Goal: Check status: Check status

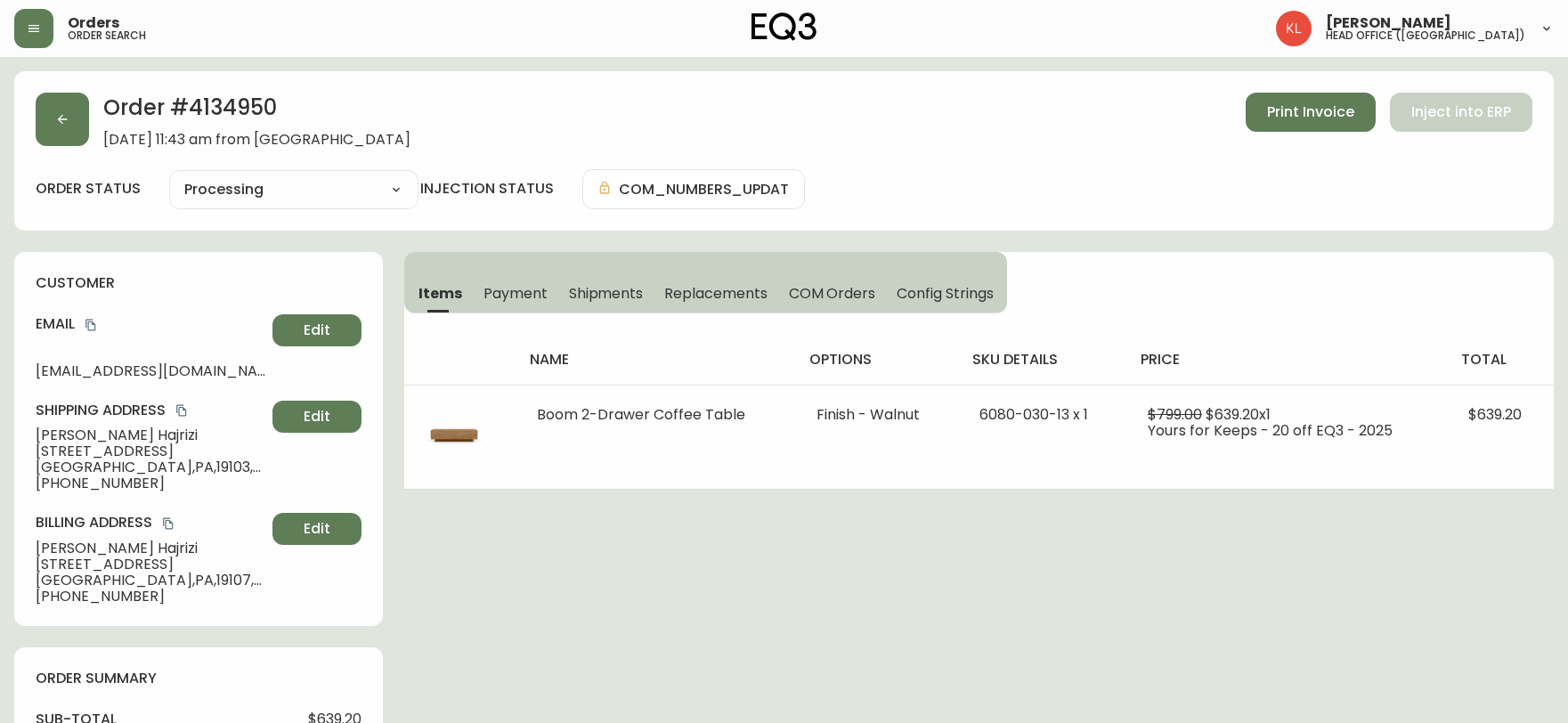
click at [58, 123] on icon "button" at bounding box center [61, 119] width 14 height 14
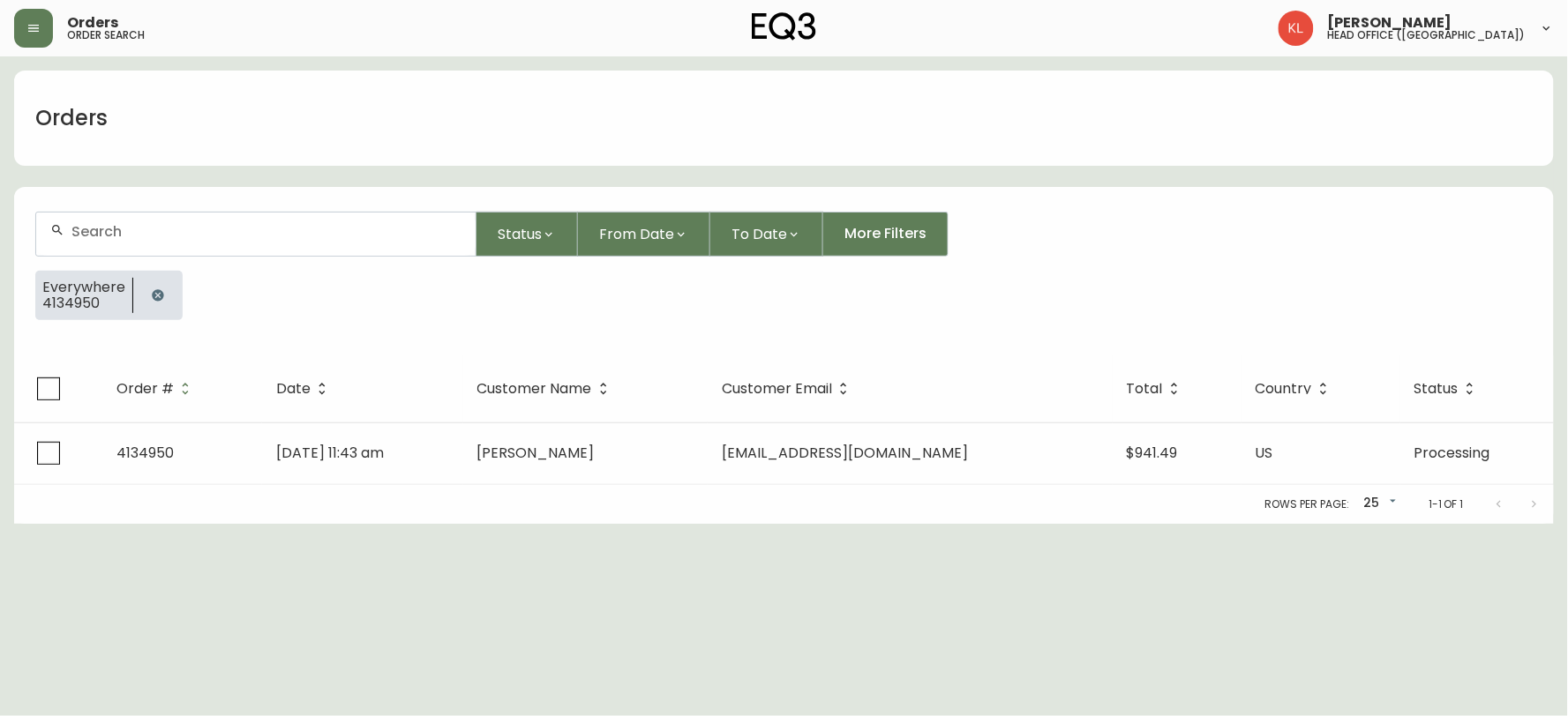
click at [156, 298] on icon "button" at bounding box center [157, 294] width 11 height 11
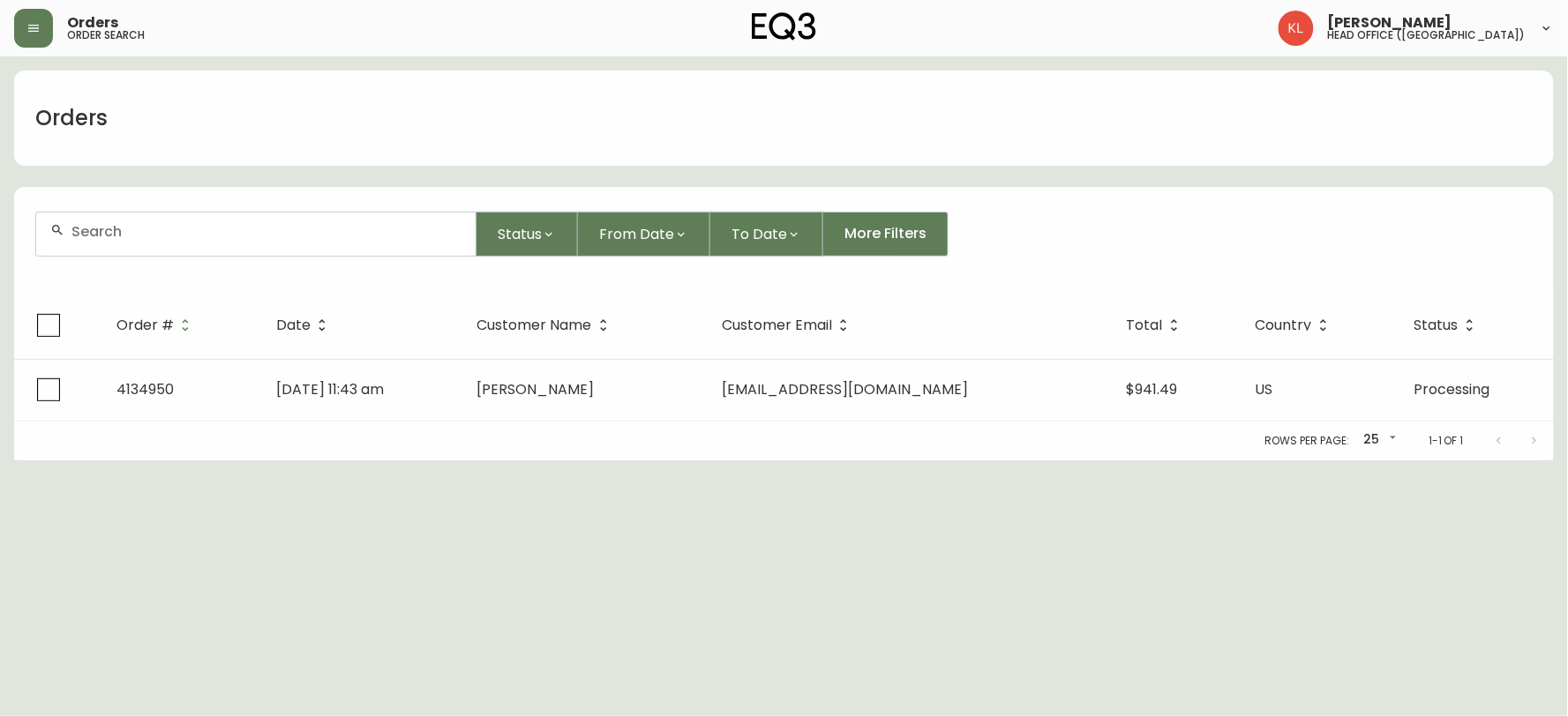
click at [202, 249] on div at bounding box center [255, 234] width 439 height 43
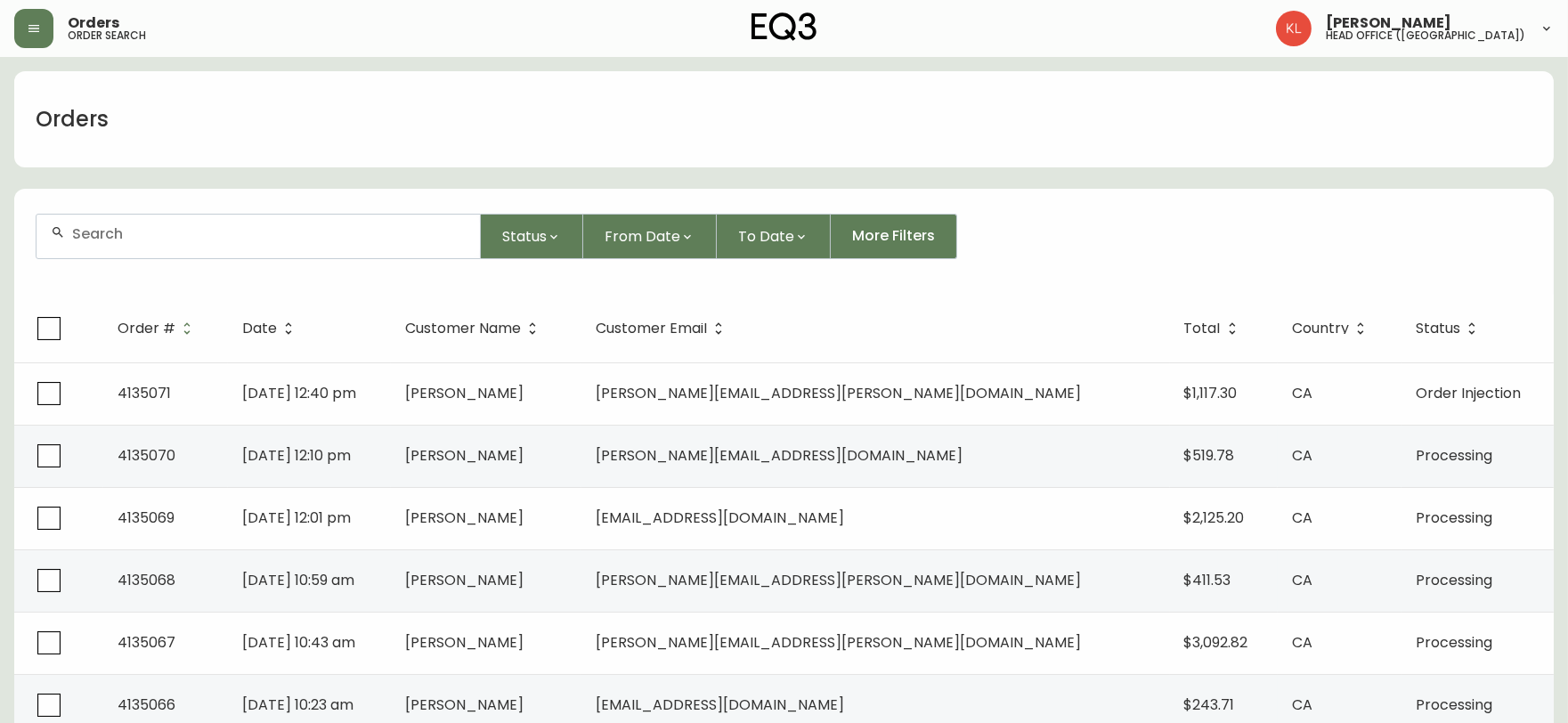
paste input "4134543"
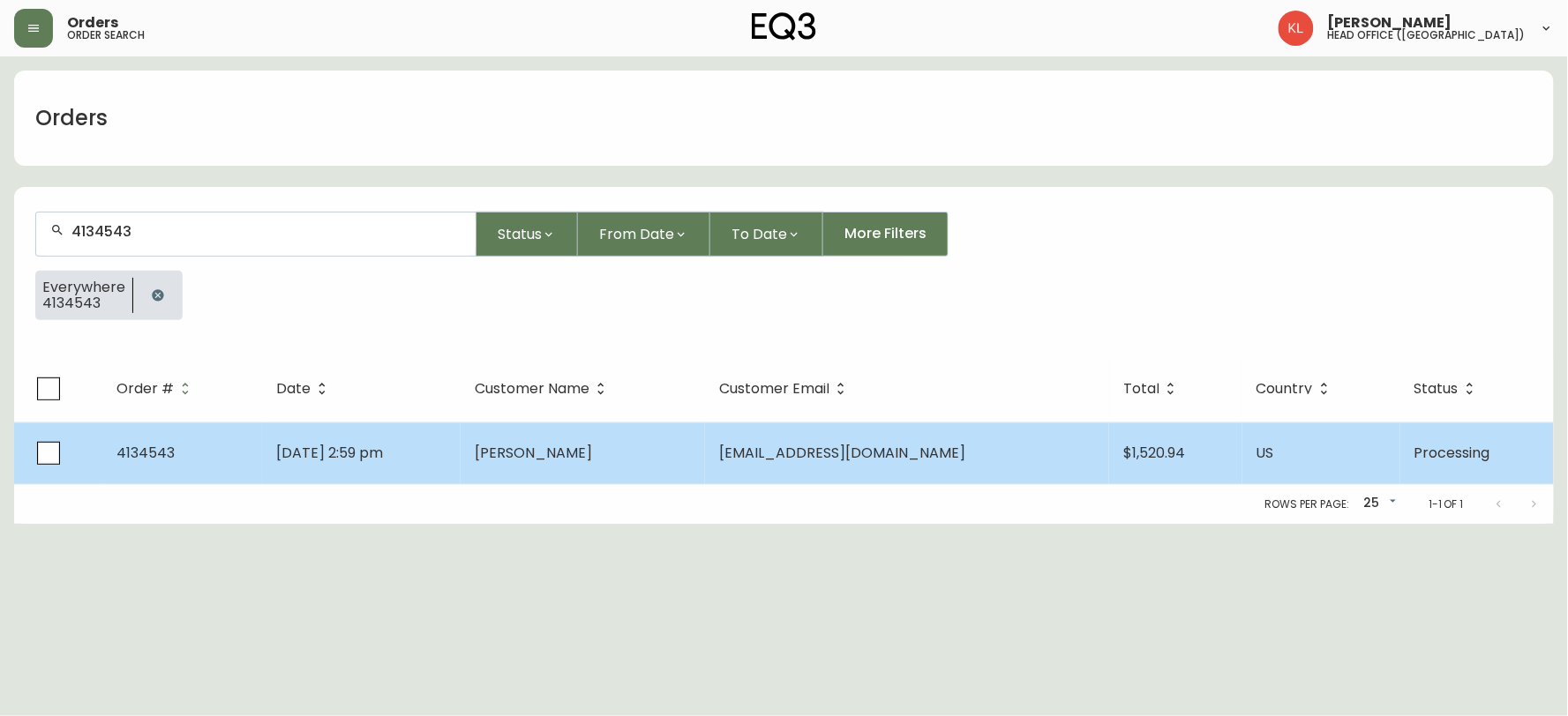
type input "4134543"
click at [383, 453] on span "[DATE] 2:59 pm" at bounding box center [329, 453] width 107 height 20
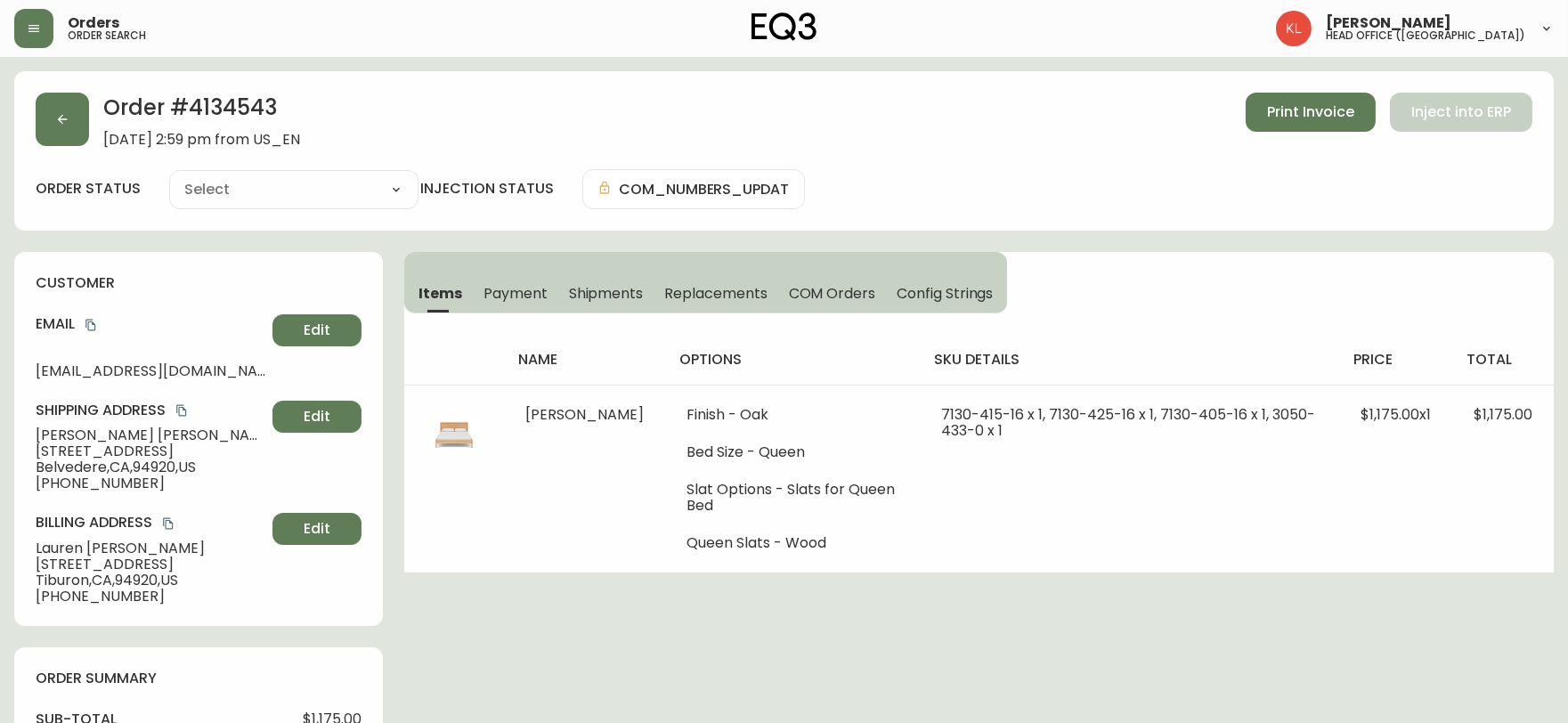
type input "Processing"
select select "PROCESSING"
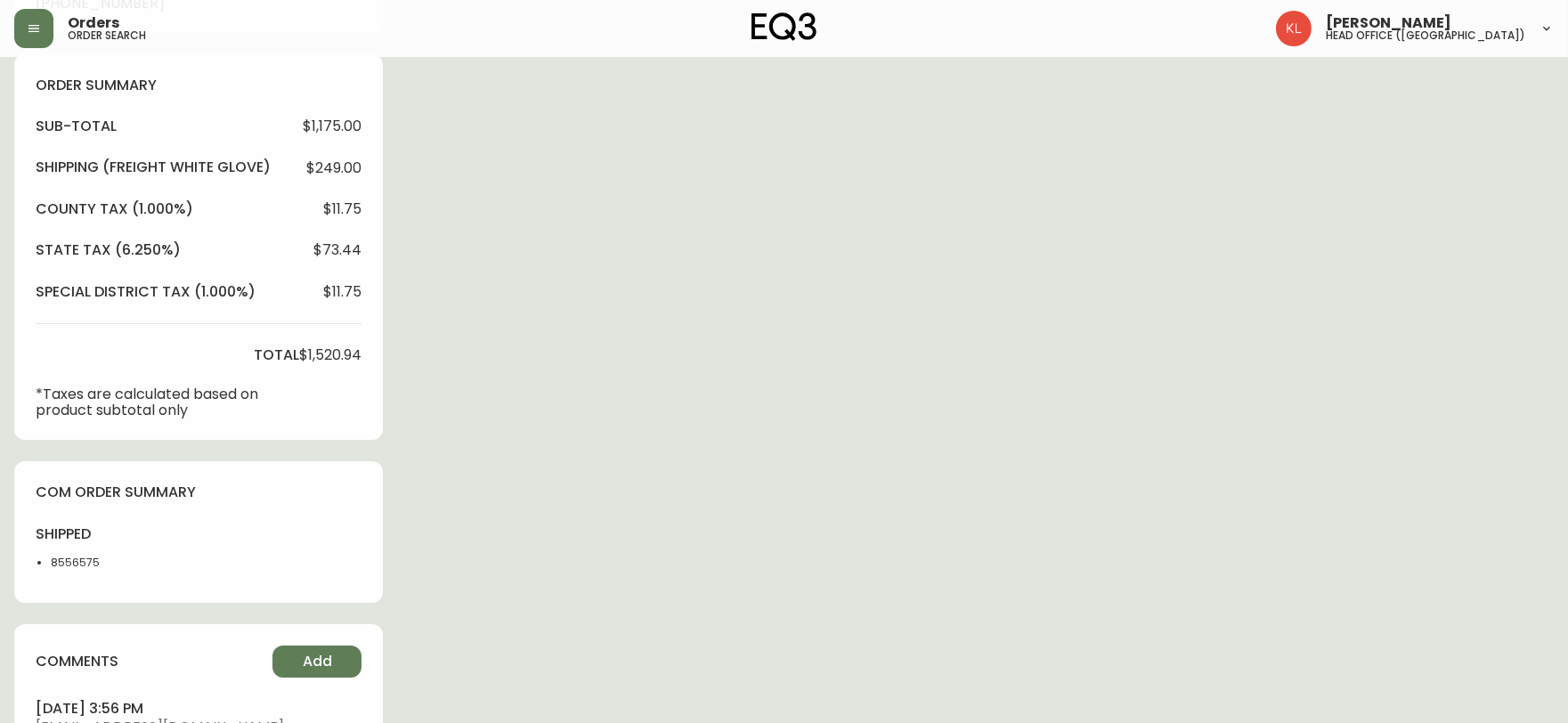
scroll to position [692, 0]
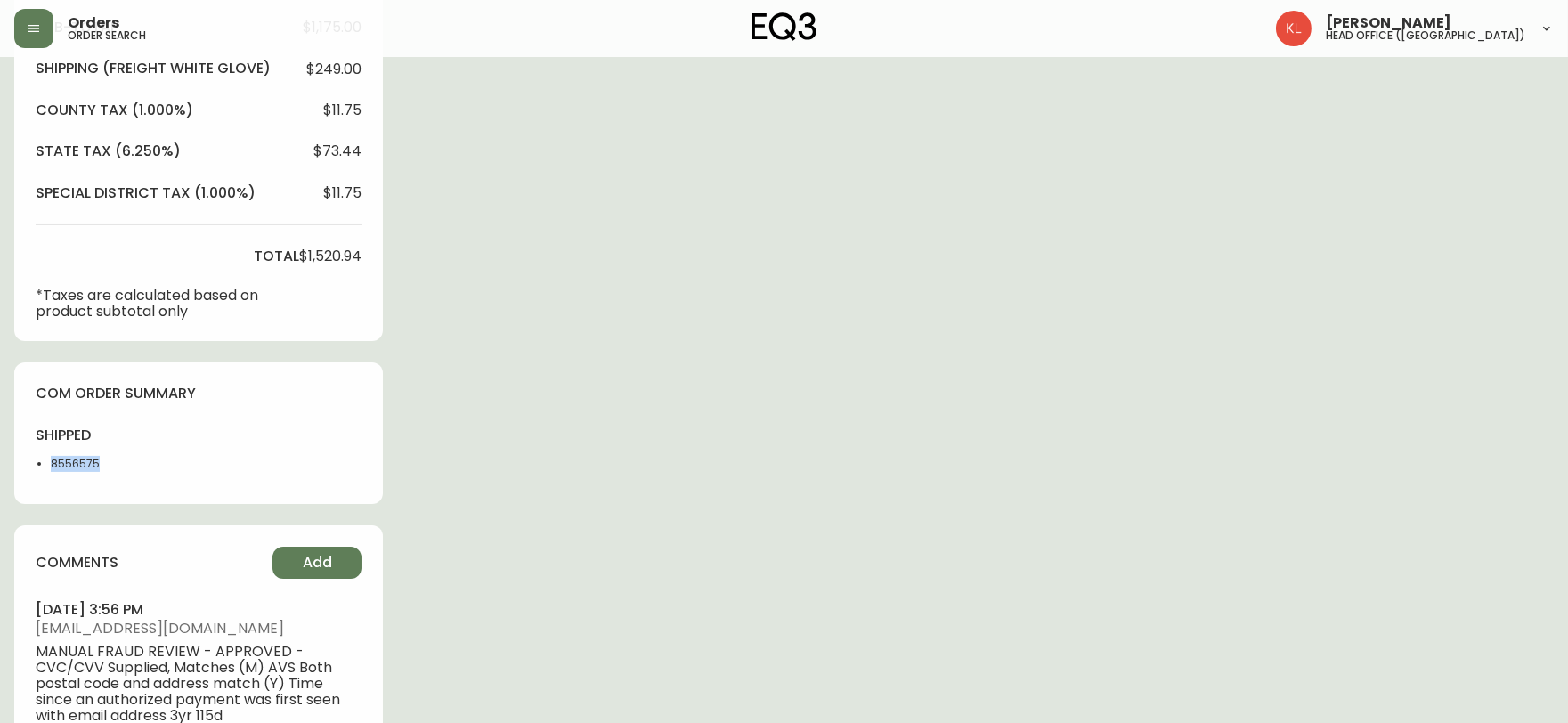
drag, startPoint x: 110, startPoint y: 455, endPoint x: 45, endPoint y: 465, distance: 65.8
click at [45, 465] on ul "8556575" at bounding box center [83, 464] width 95 height 16
copy li "8556575"
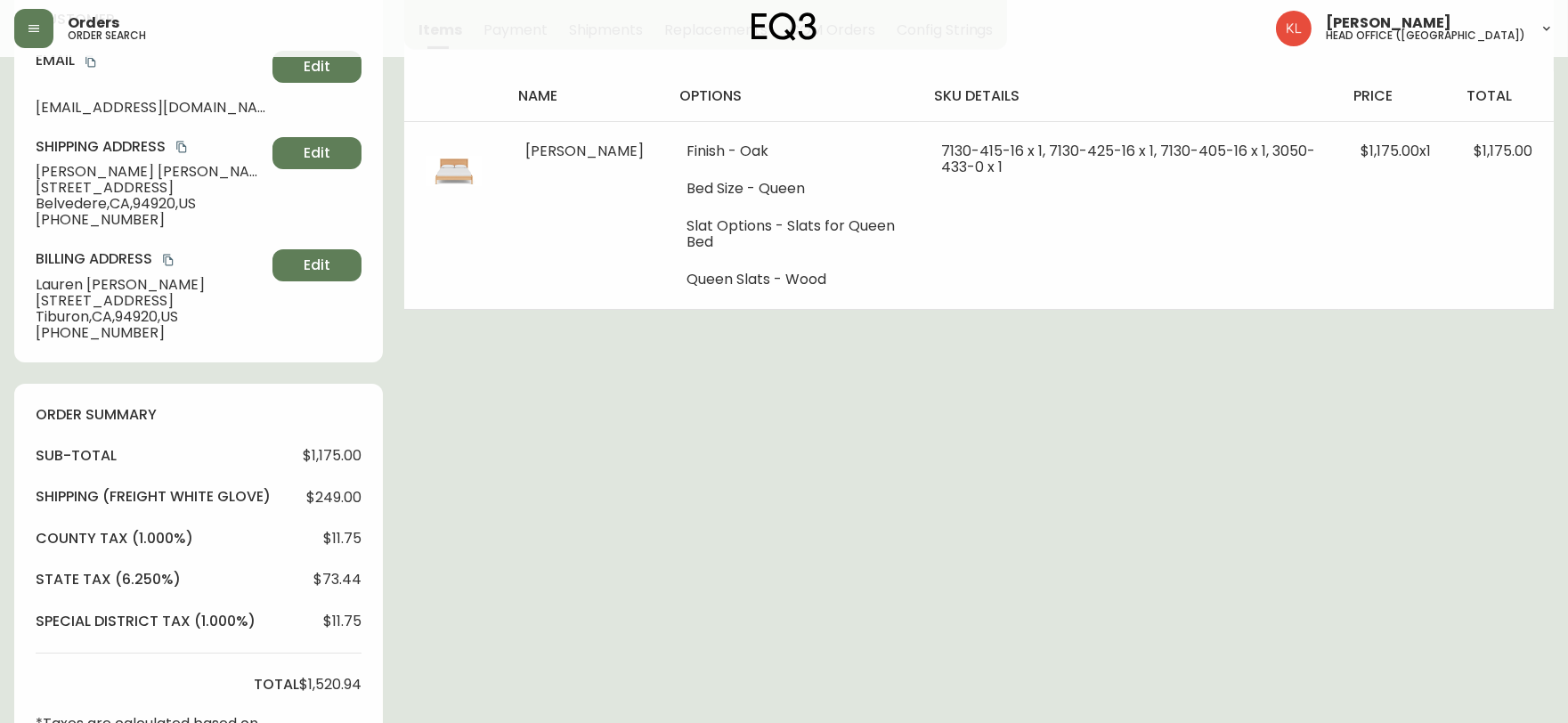
scroll to position [0, 0]
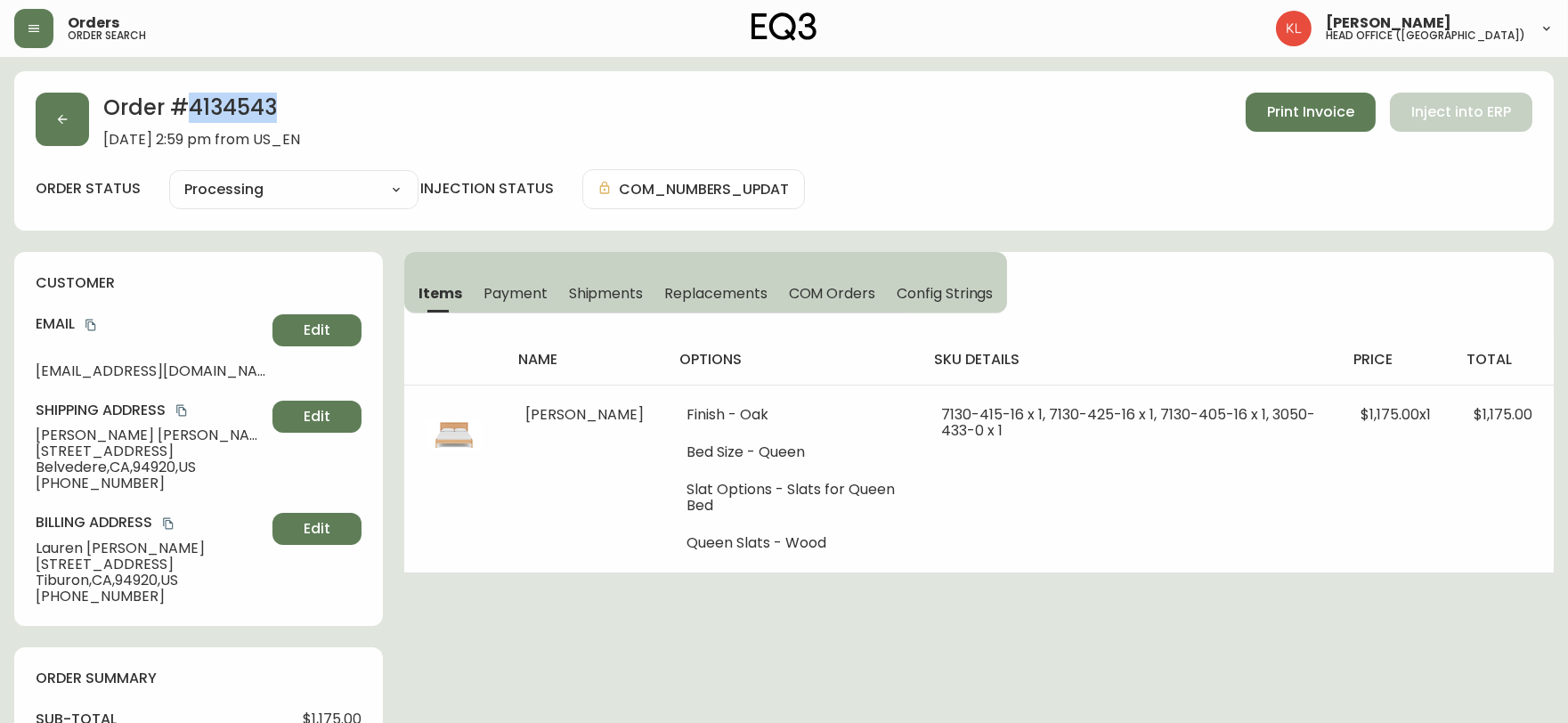
drag, startPoint x: 286, startPoint y: 98, endPoint x: 189, endPoint y: 108, distance: 97.5
click at [189, 108] on h2 "Order # 4134543" at bounding box center [202, 112] width 197 height 39
copy h2 "4134543"
click at [1470, 185] on div "order status Processing Cancelled Fully Shipped Processing Partially Shipped in…" at bounding box center [784, 189] width 1497 height 40
click at [81, 119] on button "button" at bounding box center [62, 120] width 54 height 54
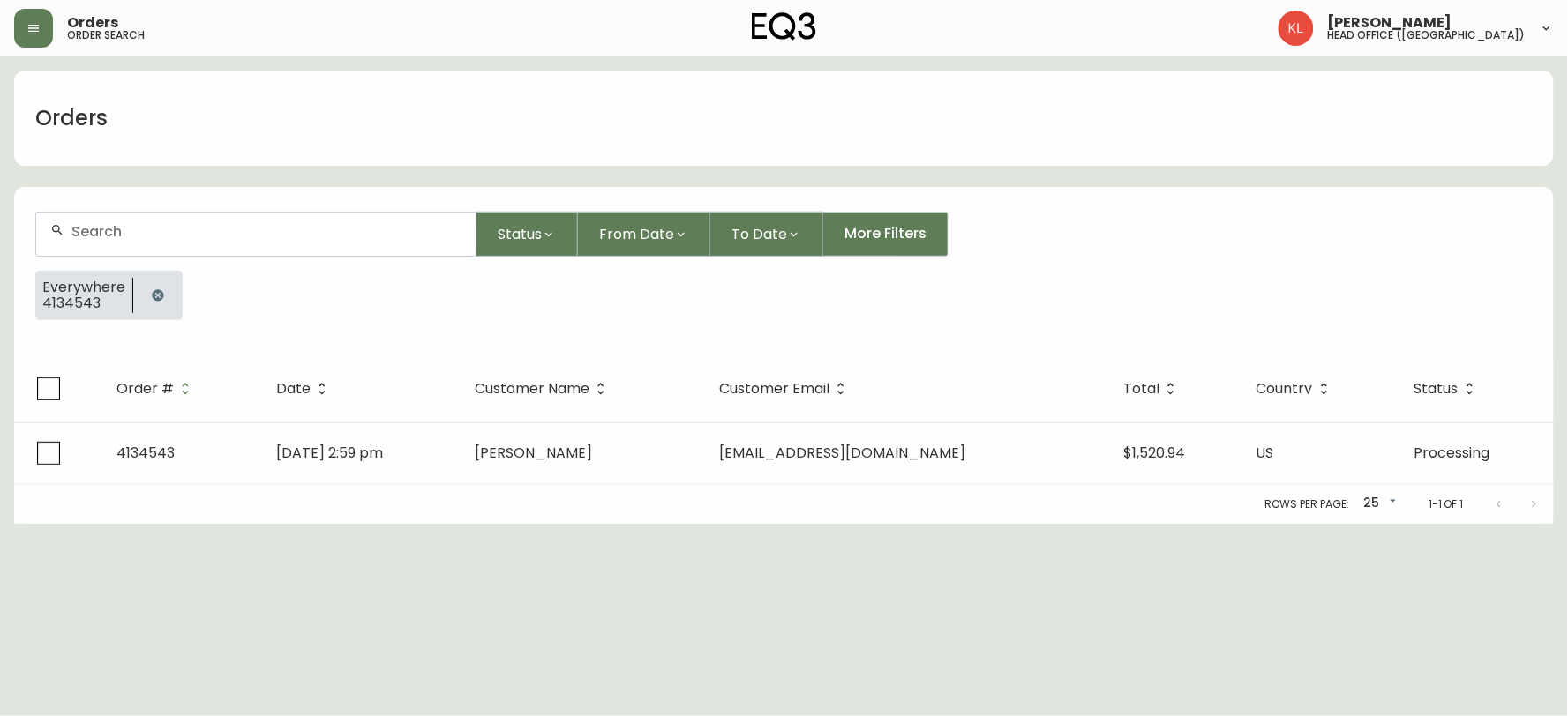
click at [155, 306] on button "button" at bounding box center [157, 295] width 35 height 35
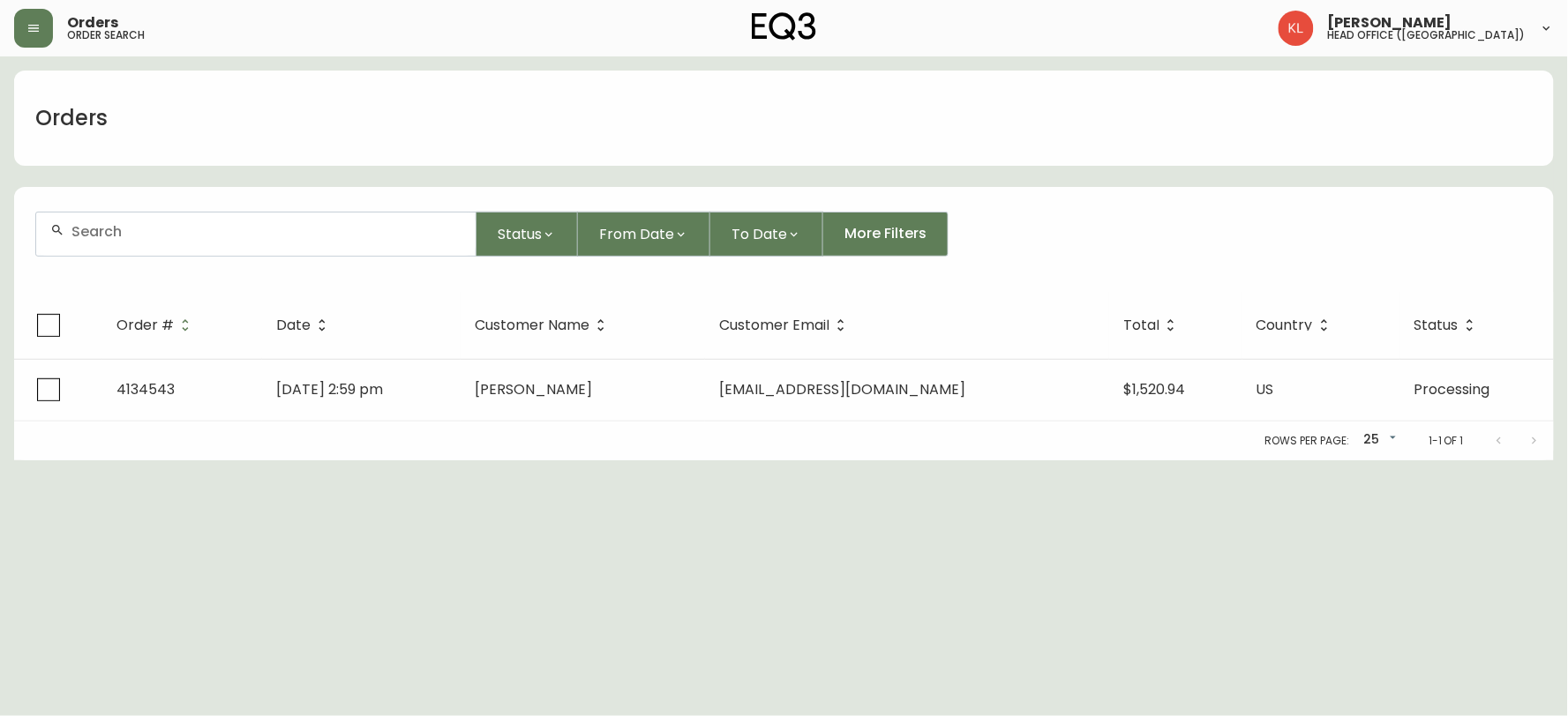
click at [187, 222] on div at bounding box center [255, 234] width 439 height 43
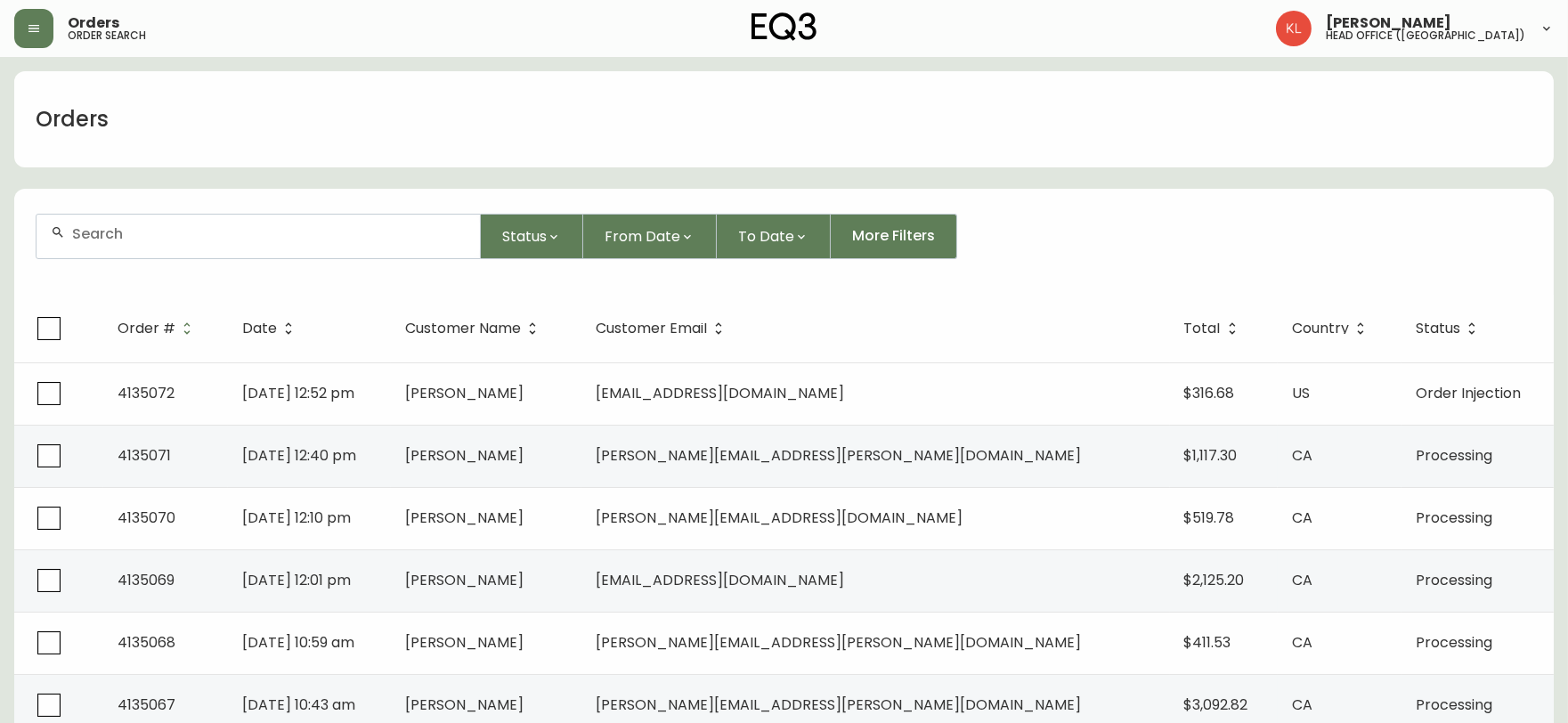
paste input "4033703882"
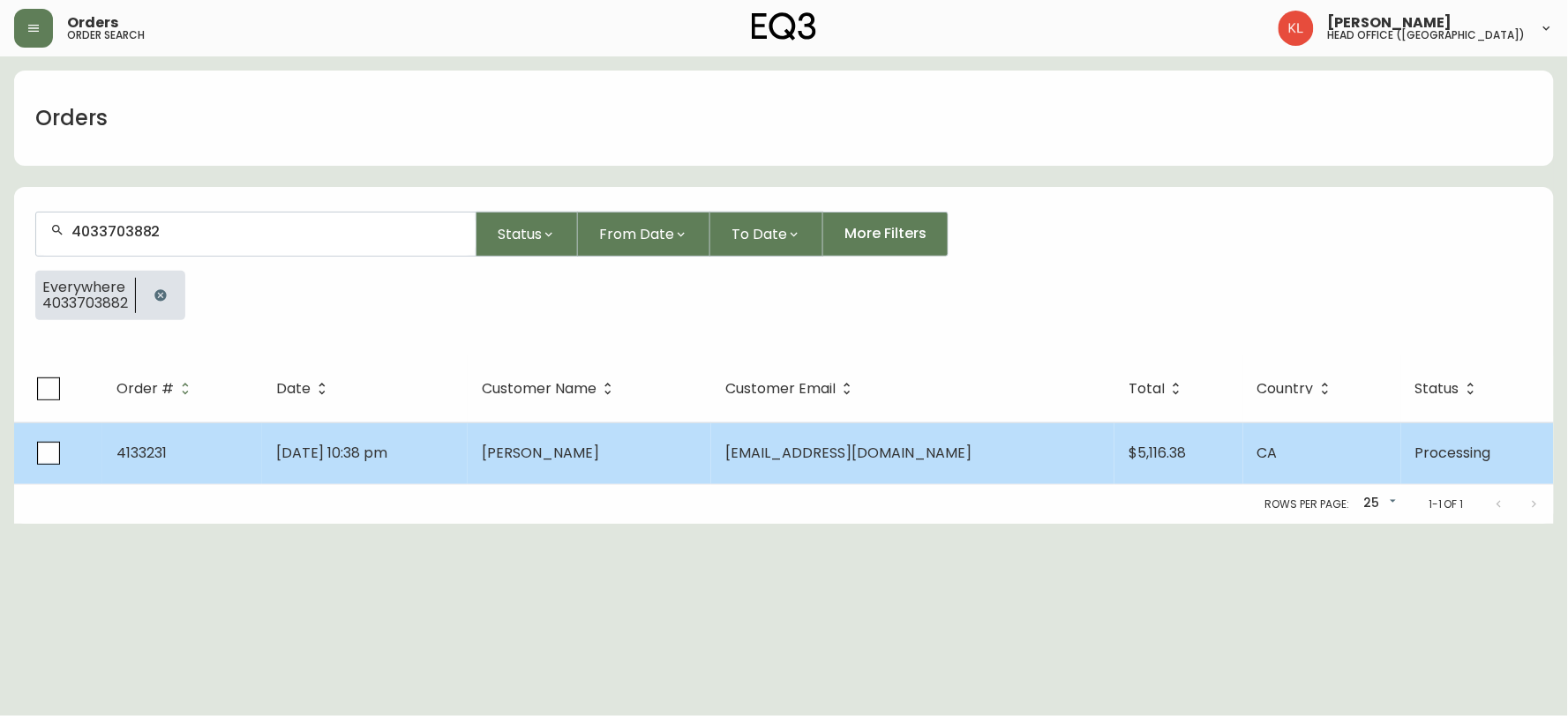
type input "4033703882"
click at [468, 437] on td "[DATE] 10:38 pm" at bounding box center [365, 453] width 206 height 62
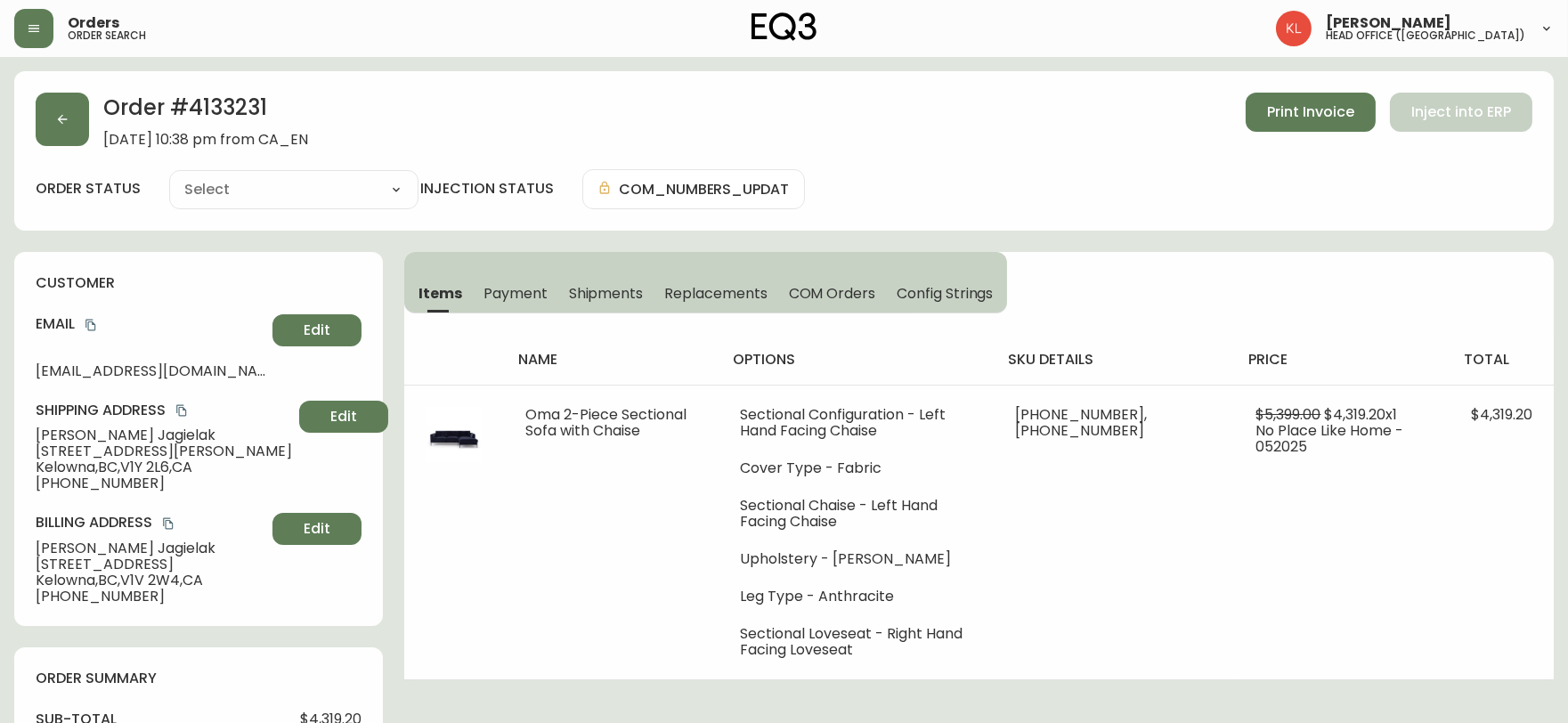
type input "Processing"
select select "PROCESSING"
